Goal: Task Accomplishment & Management: Manage account settings

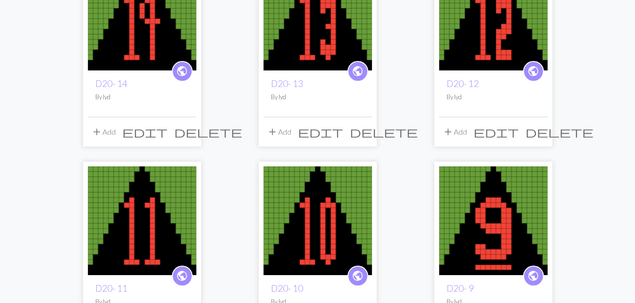
scroll to position [1226, 0]
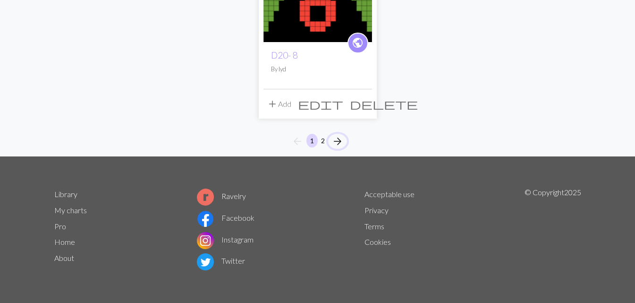
click at [331, 140] on button "arrow_forward" at bounding box center [337, 141] width 19 height 15
click at [321, 138] on button "2" at bounding box center [322, 141] width 11 height 14
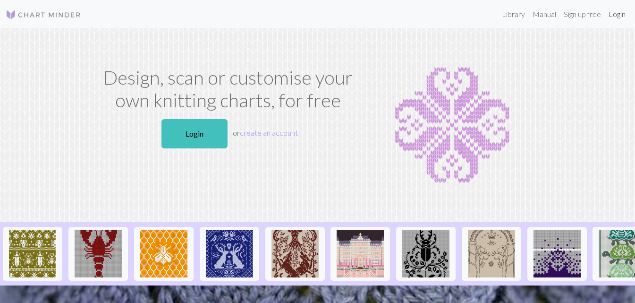
click at [615, 17] on link "Login" at bounding box center [617, 14] width 25 height 19
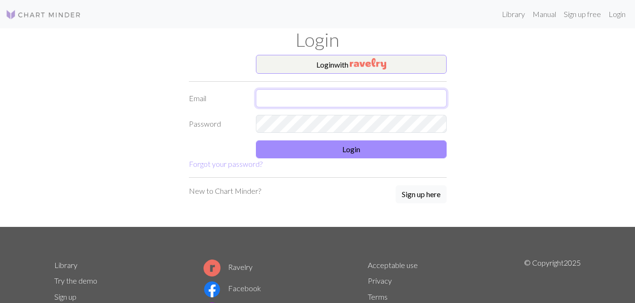
click at [347, 101] on input "text" at bounding box center [351, 98] width 191 height 18
click at [270, 101] on input "[EMAIL_ADDRESS][DOMAIN_NAME]" at bounding box center [351, 98] width 191 height 18
type input "[EMAIL_ADDRESS][DOMAIN_NAME]"
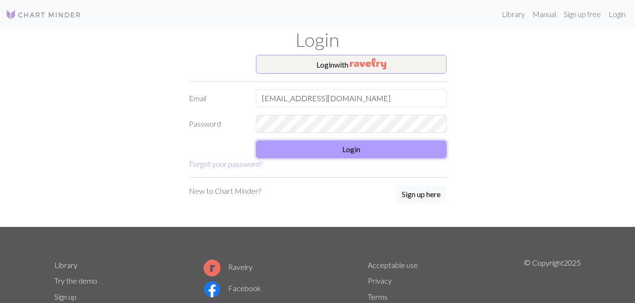
click at [348, 152] on button "Login" at bounding box center [351, 149] width 191 height 18
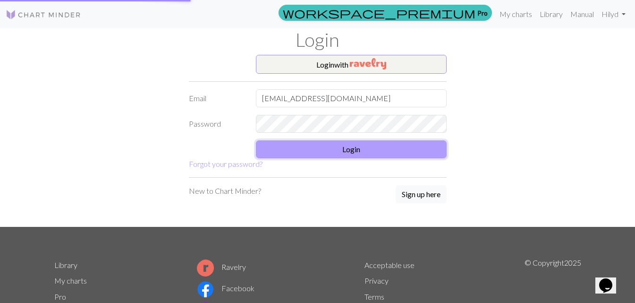
click at [341, 146] on button "Login" at bounding box center [351, 149] width 191 height 18
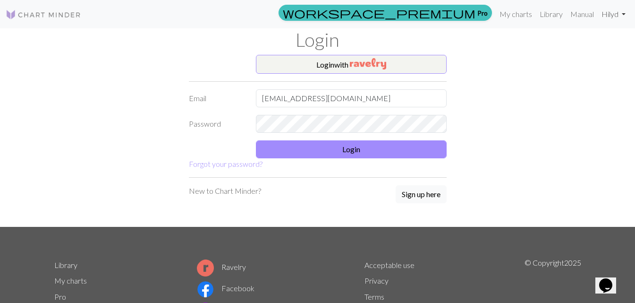
click at [609, 14] on link "Hi lyd" at bounding box center [614, 14] width 32 height 19
click at [510, 8] on link "My charts" at bounding box center [516, 14] width 40 height 19
click at [516, 13] on link "My charts" at bounding box center [516, 14] width 40 height 19
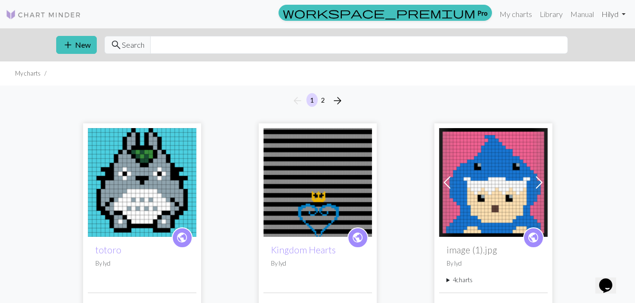
click at [619, 17] on link "Hi lyd" at bounding box center [614, 14] width 32 height 19
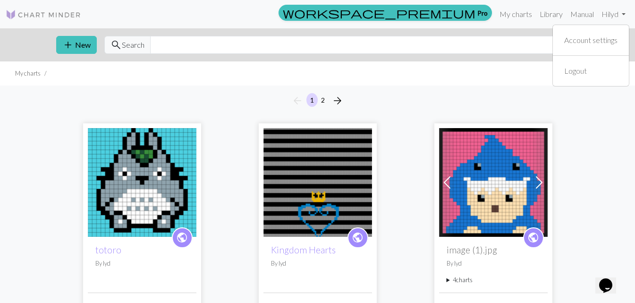
click at [600, 114] on div "arrow_back 1 2 arrow_forward" at bounding box center [317, 100] width 635 height 30
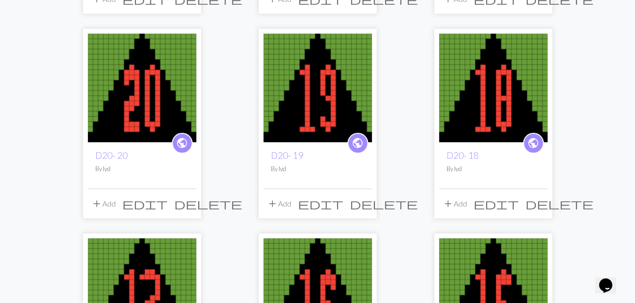
scroll to position [316, 0]
